Goal: Information Seeking & Learning: Learn about a topic

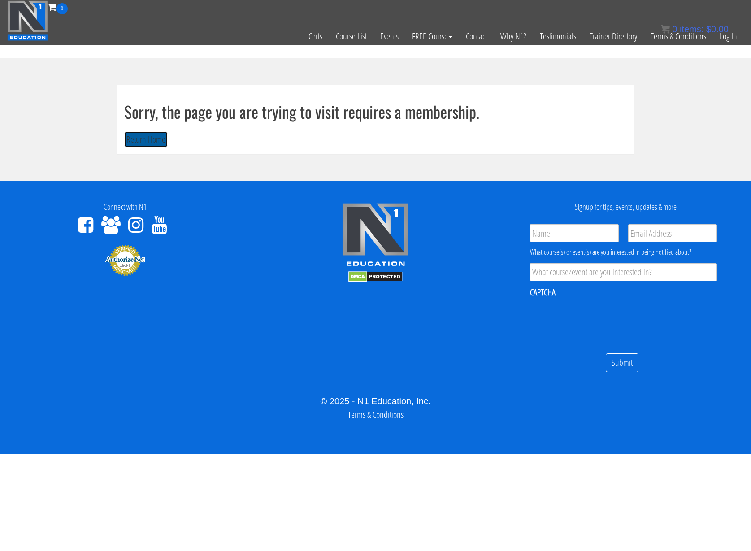
click at [144, 136] on button "Return Home" at bounding box center [146, 139] width 44 height 17
click at [722, 39] on link "Log In" at bounding box center [728, 36] width 31 height 44
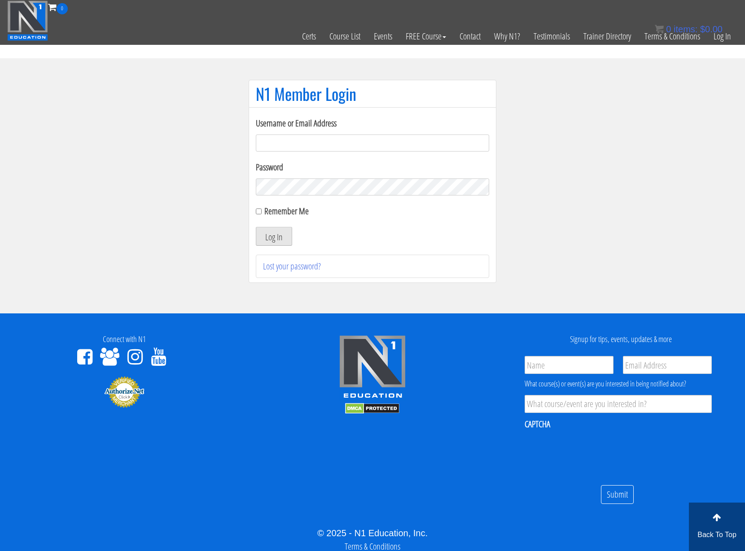
type input "[EMAIL_ADDRESS][DOMAIN_NAME]"
click at [273, 232] on button "Log In" at bounding box center [274, 236] width 36 height 19
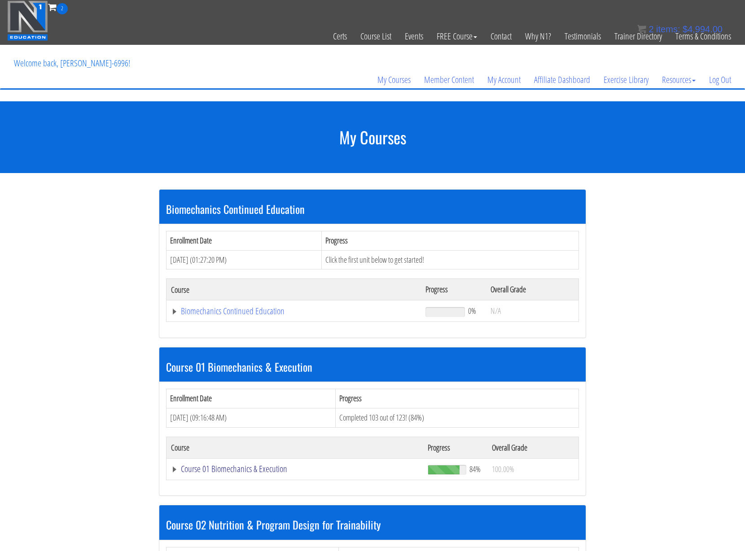
click at [232, 469] on link "Course 01 Biomechanics & Execution" at bounding box center [295, 469] width 248 height 9
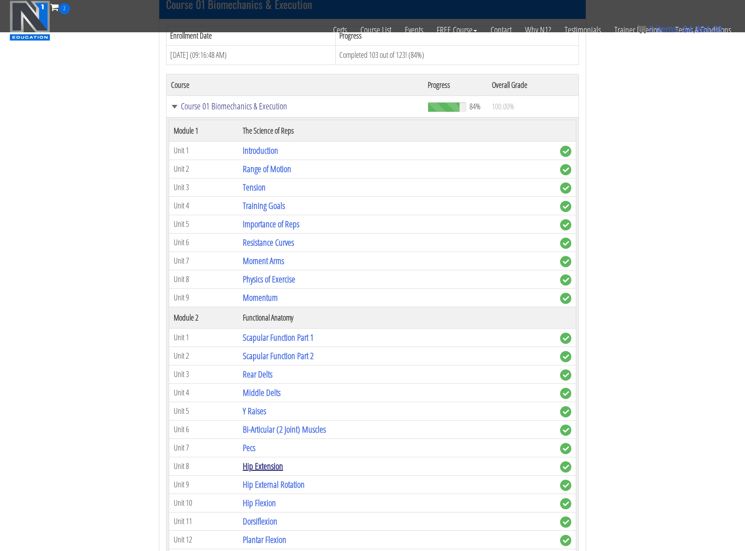
scroll to position [314, 0]
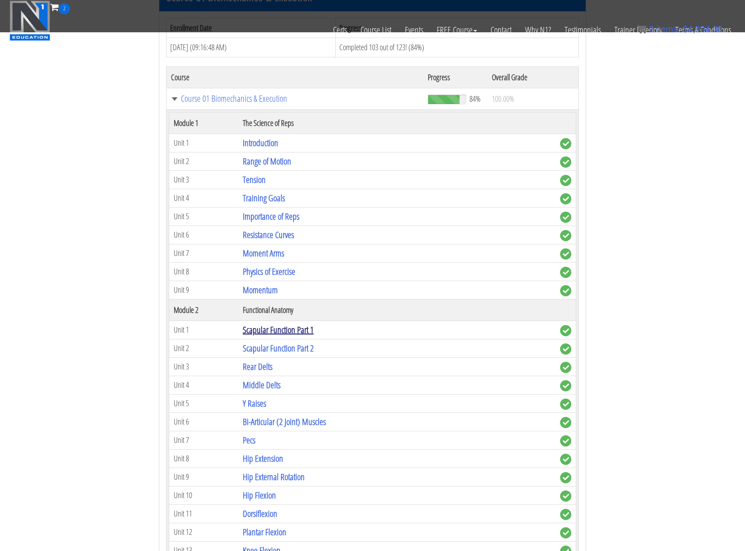
click at [265, 331] on link "Scapular Function Part 1" at bounding box center [278, 330] width 71 height 12
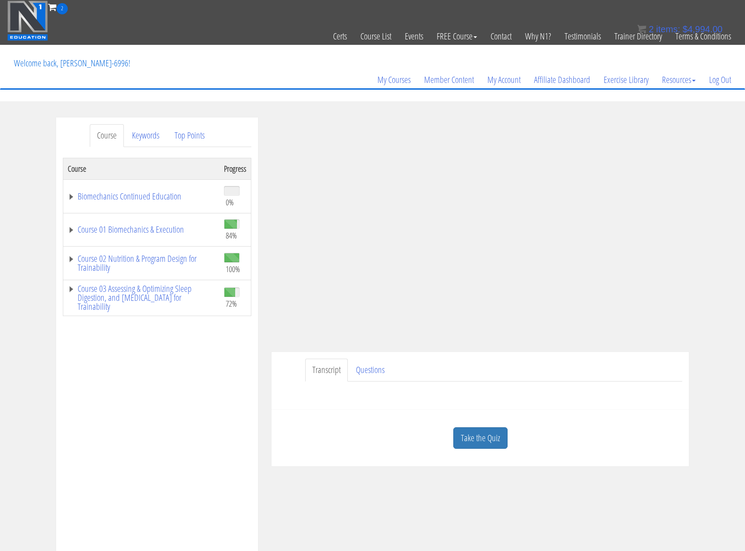
click at [712, 228] on div "Course Keywords Top Points Course Progress Biomechanics Continued Education 0% …" at bounding box center [372, 371] width 745 height 507
click at [497, 443] on link "Take the Quiz" at bounding box center [480, 438] width 54 height 22
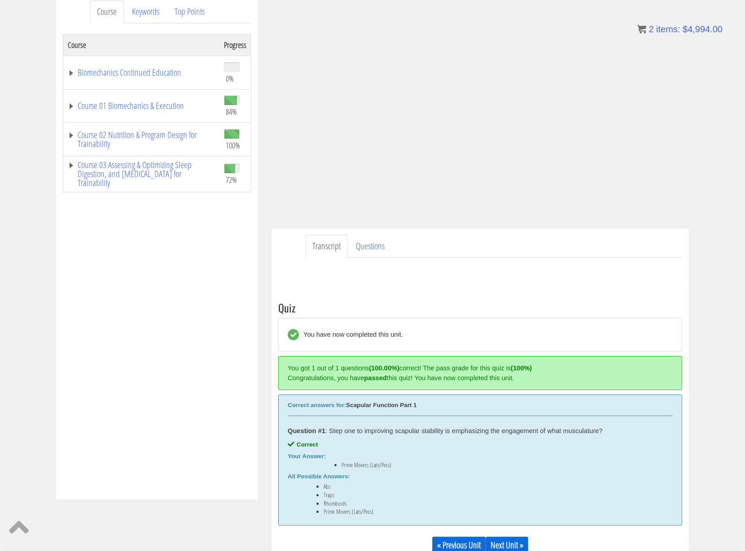
scroll to position [209, 0]
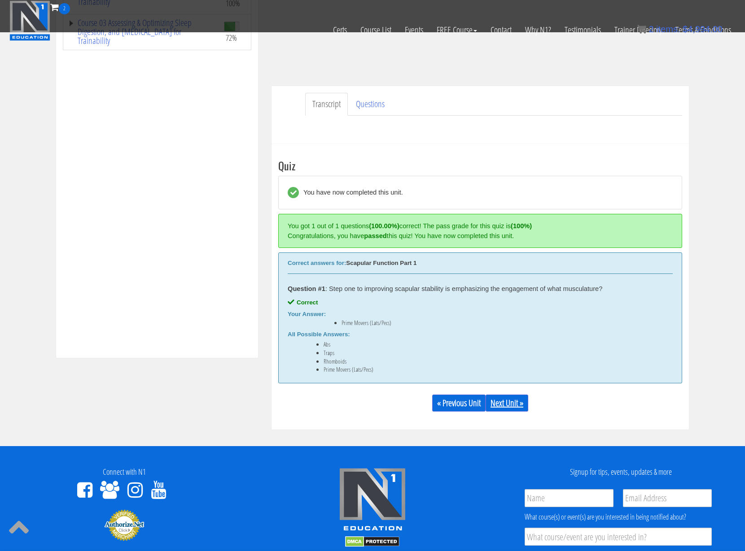
click at [521, 404] on link "Next Unit »" at bounding box center [506, 403] width 43 height 17
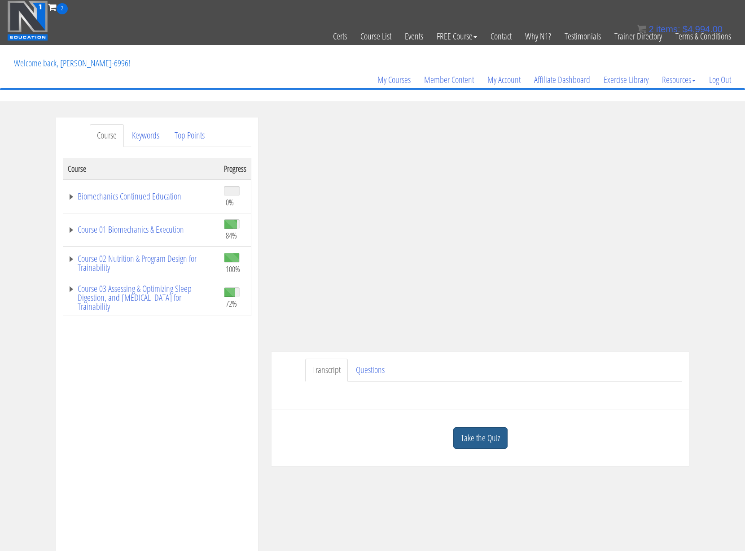
click at [476, 439] on link "Take the Quiz" at bounding box center [480, 438] width 54 height 22
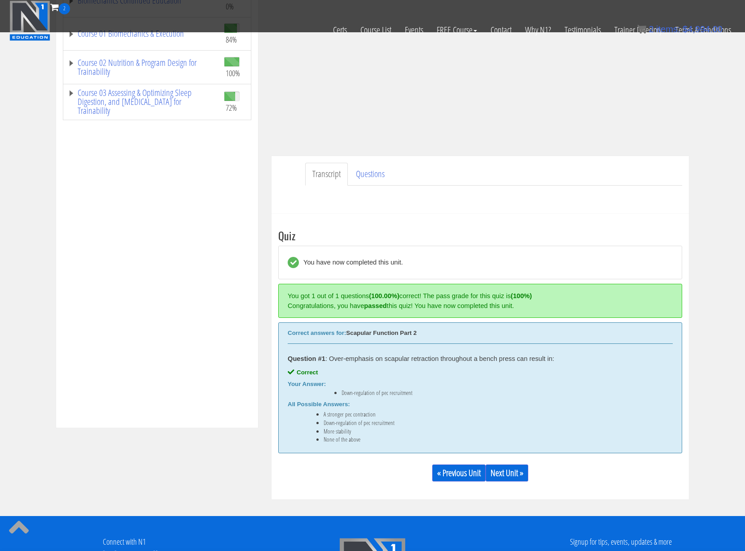
scroll to position [209, 0]
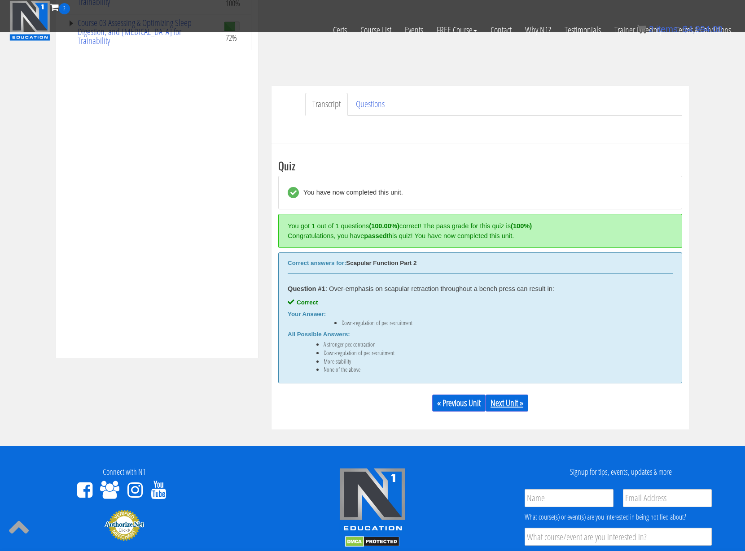
click at [518, 407] on link "Next Unit »" at bounding box center [506, 403] width 43 height 17
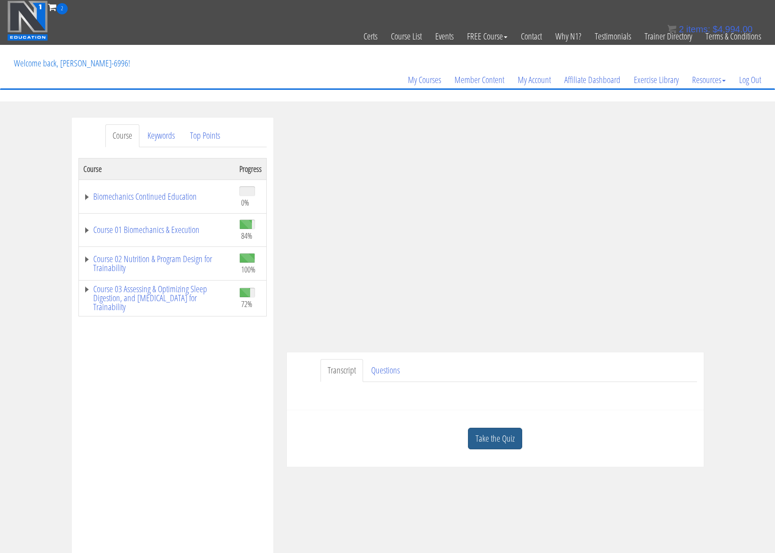
click at [508, 439] on link "Take the Quiz" at bounding box center [495, 438] width 54 height 22
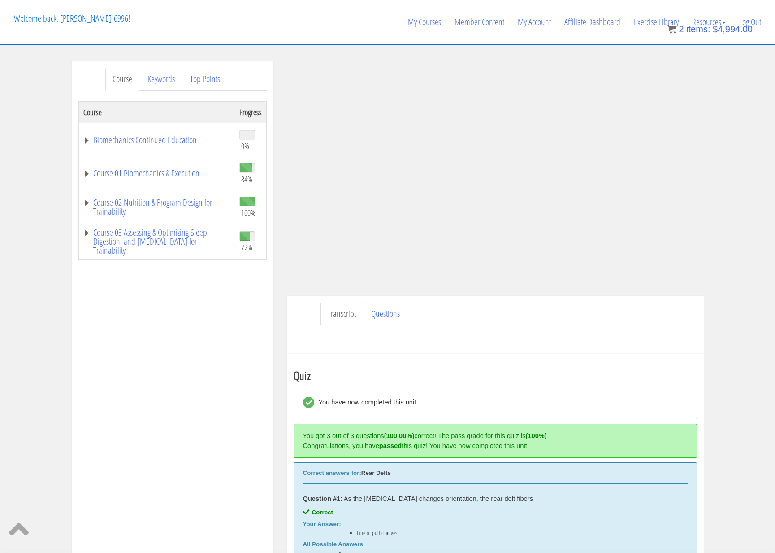
scroll to position [418, 0]
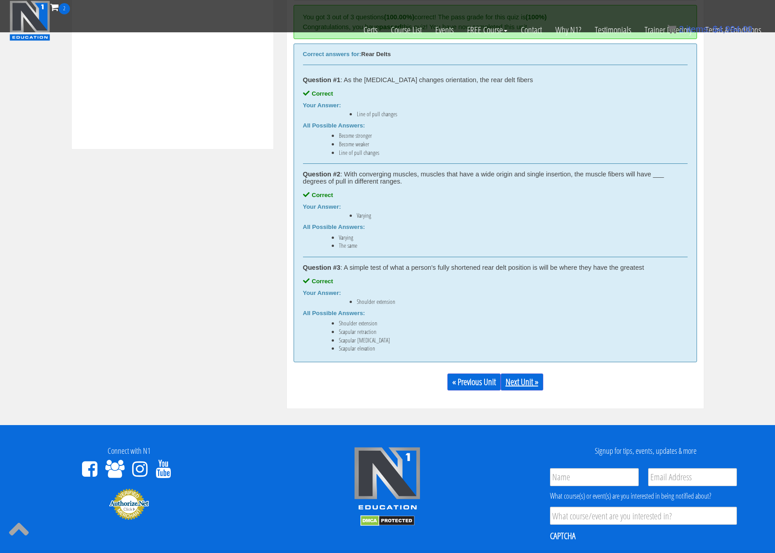
click at [530, 383] on link "Next Unit »" at bounding box center [522, 381] width 43 height 17
